Goal: Transaction & Acquisition: Purchase product/service

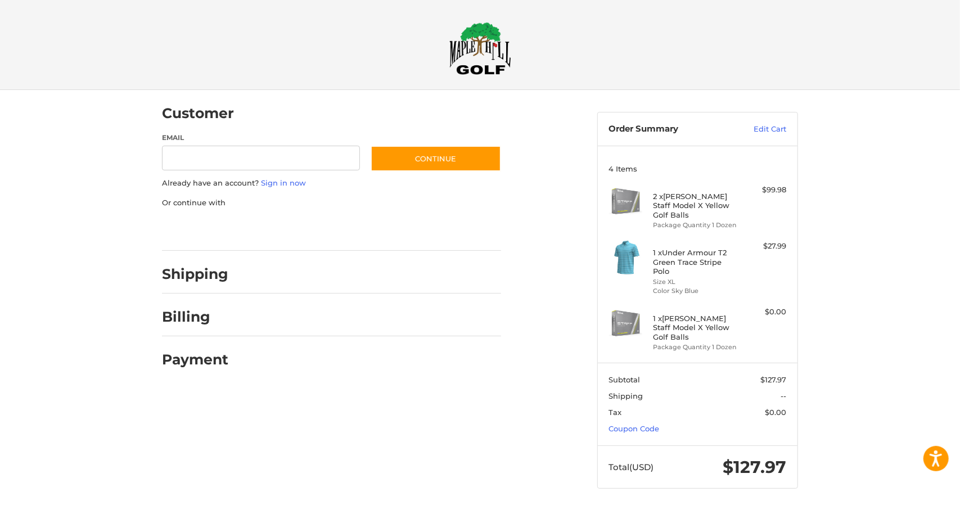
click at [631, 407] on span "Tax" at bounding box center [642, 412] width 67 height 11
click at [635, 424] on link "Coupon Code" at bounding box center [634, 428] width 51 height 9
click at [635, 424] on link "Coupon Code" at bounding box center [629, 428] width 51 height 9
click at [630, 424] on link "Coupon Code" at bounding box center [634, 428] width 51 height 9
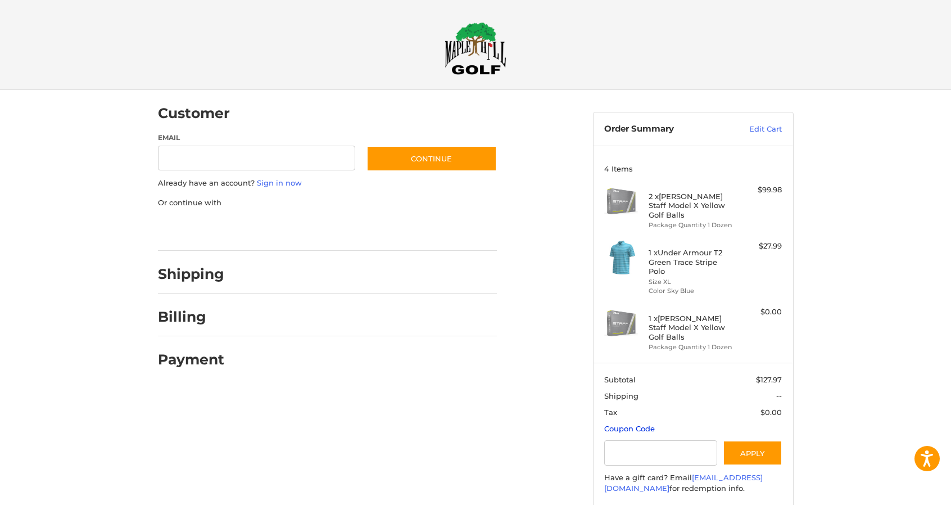
click at [630, 424] on link "Coupon Code" at bounding box center [629, 428] width 51 height 9
click at [630, 424] on link "Coupon Code" at bounding box center [634, 428] width 51 height 9
click at [630, 440] on input "Gift Certificate or Coupon Code" at bounding box center [660, 452] width 113 height 25
type input "**********"
click at [745, 440] on button "Apply" at bounding box center [753, 452] width 60 height 25
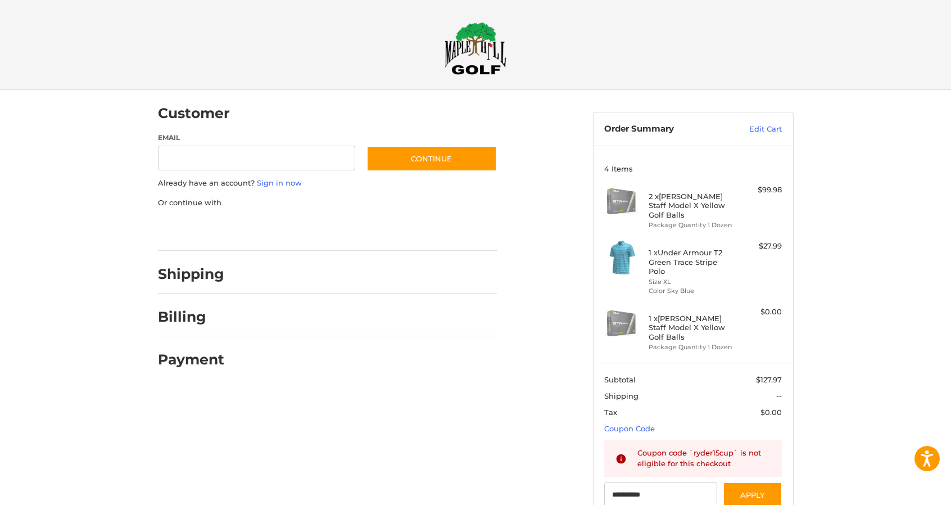
click at [690, 370] on section "**********" at bounding box center [694, 455] width 200 height 184
click at [450, 57] on img at bounding box center [476, 48] width 62 height 53
